Goal: Information Seeking & Learning: Compare options

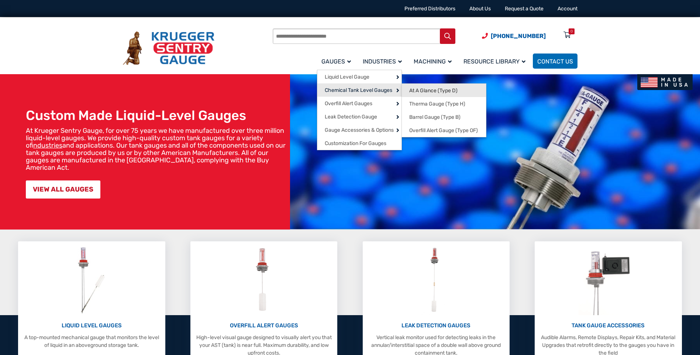
click at [440, 90] on span "At A Glance (Type D)" at bounding box center [433, 90] width 48 height 7
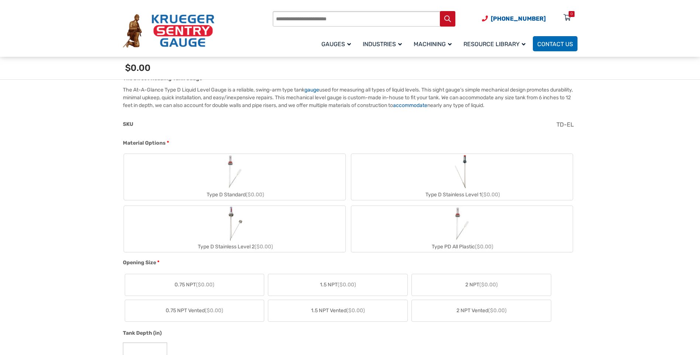
scroll to position [221, 0]
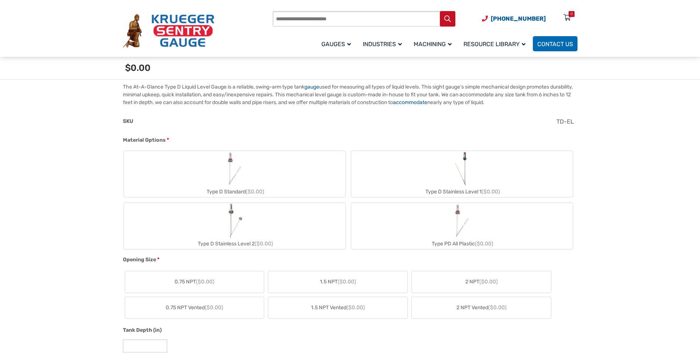
click at [462, 172] on img "Type D Stainless Level 1" at bounding box center [462, 168] width 20 height 35
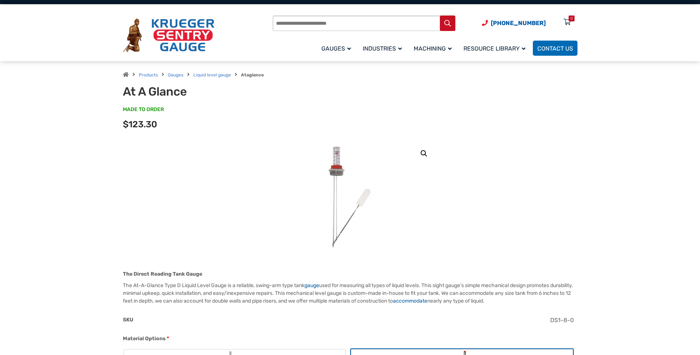
scroll to position [0, 0]
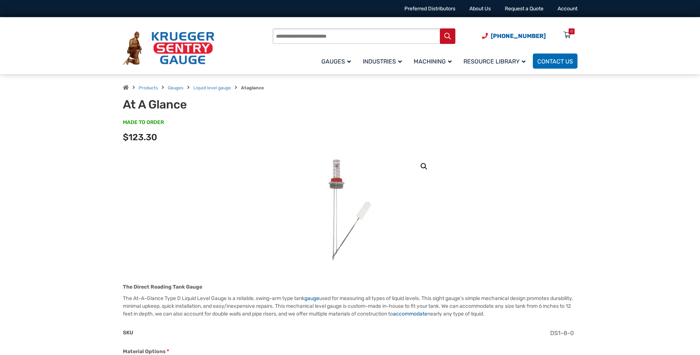
click at [422, 166] on link "🔍" at bounding box center [423, 166] width 13 height 13
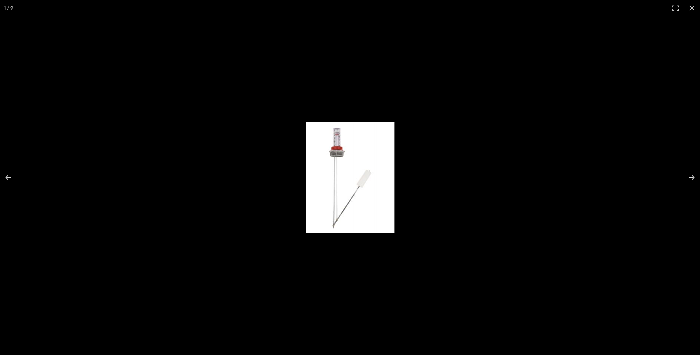
click at [368, 180] on img "Full screen image" at bounding box center [350, 177] width 89 height 111
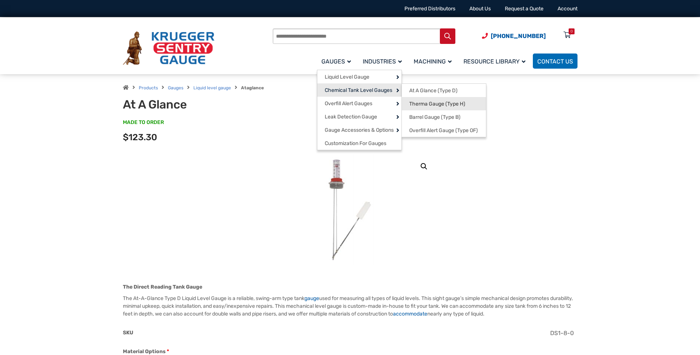
click at [433, 104] on span "Therma Gauge (Type H)" at bounding box center [437, 104] width 56 height 7
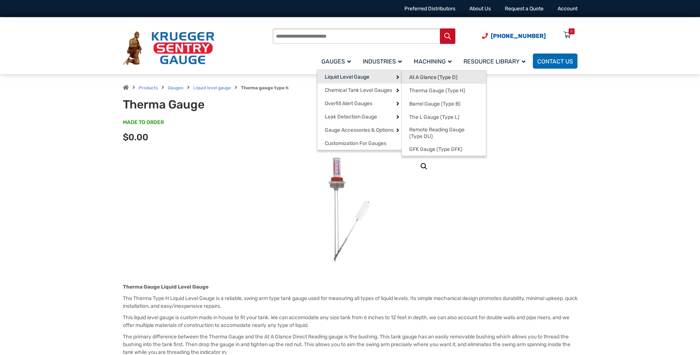
click at [436, 75] on span "At A Glance (Type D)" at bounding box center [433, 77] width 48 height 7
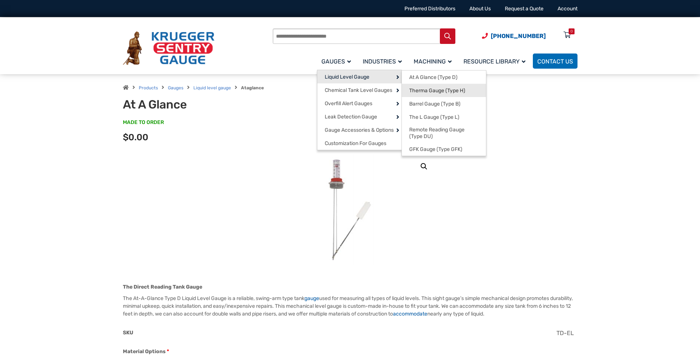
click at [436, 89] on span "Therma Gauge (Type H)" at bounding box center [437, 90] width 56 height 7
